Goal: Task Accomplishment & Management: Complete application form

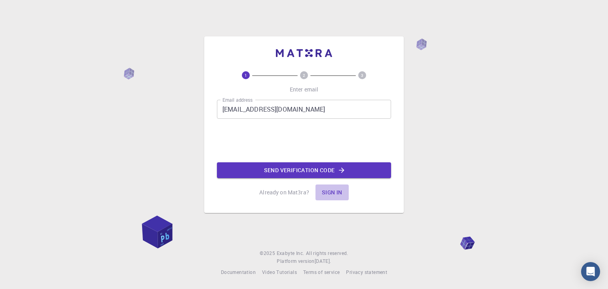
click at [331, 195] on button "Sign in" at bounding box center [332, 193] width 33 height 16
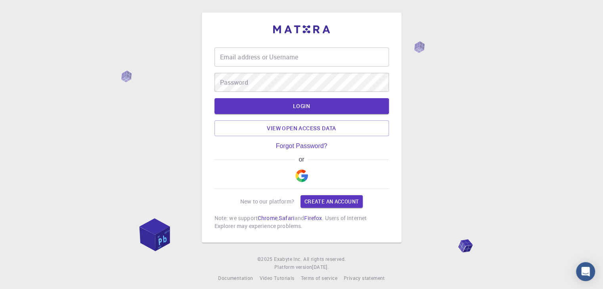
click at [301, 173] on img "button" at bounding box center [301, 176] width 13 height 13
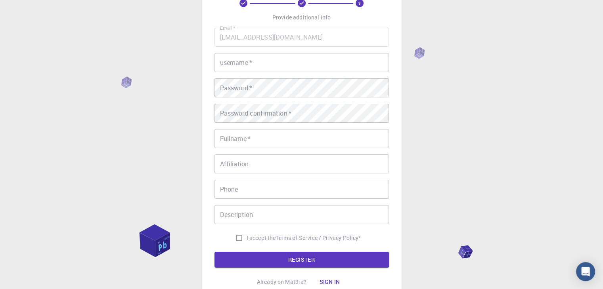
scroll to position [46, 0]
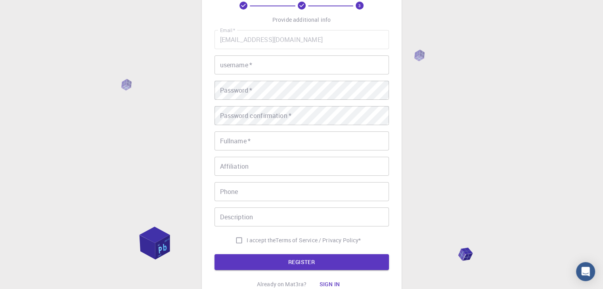
click at [256, 221] on input "Description" at bounding box center [301, 217] width 174 height 19
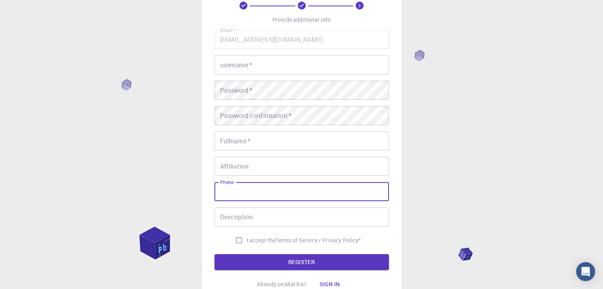
click at [248, 195] on input "Phone" at bounding box center [301, 191] width 174 height 19
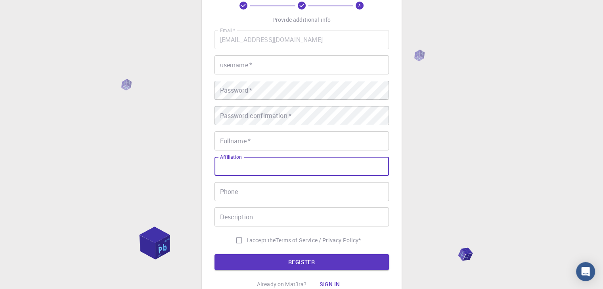
click at [254, 170] on input "Affiliation" at bounding box center [301, 166] width 174 height 19
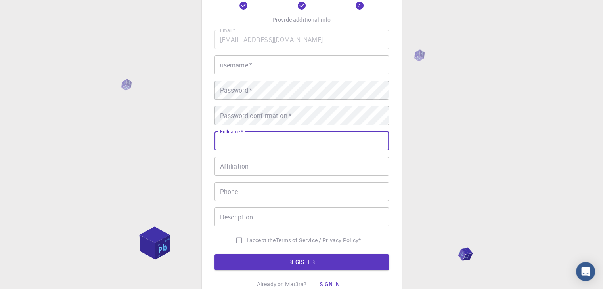
click at [254, 144] on input "Fullname   *" at bounding box center [301, 141] width 174 height 19
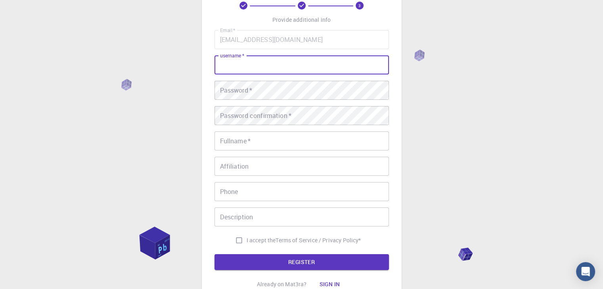
click at [259, 60] on input "username   *" at bounding box center [301, 64] width 174 height 19
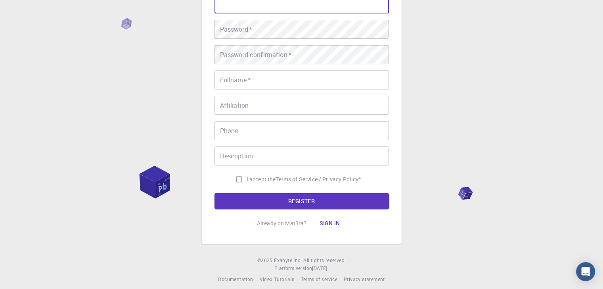
scroll to position [114, 0]
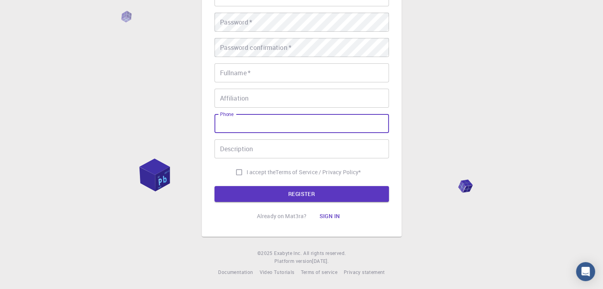
click at [282, 125] on input "Phone" at bounding box center [301, 123] width 174 height 19
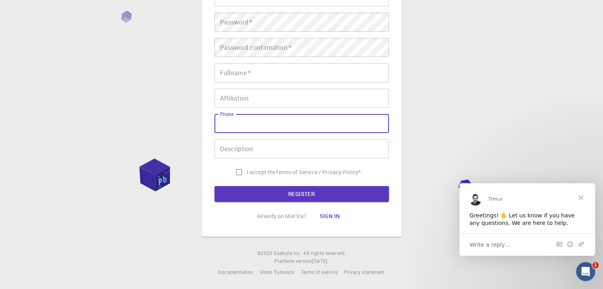
scroll to position [0, 0]
click at [282, 125] on input "Phone" at bounding box center [301, 123] width 174 height 19
